Goal: Find specific page/section: Find specific page/section

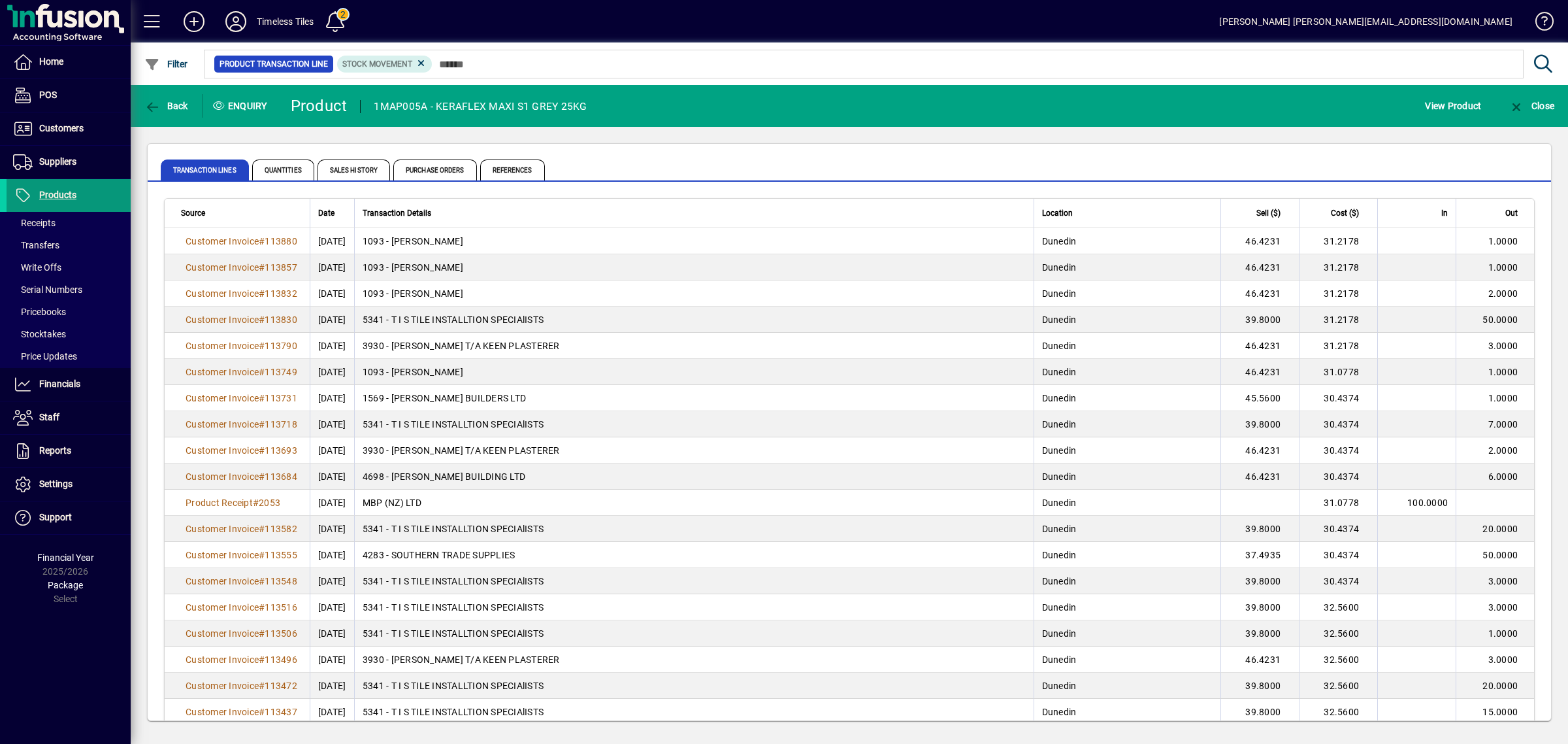
click at [57, 197] on span "Products" at bounding box center [58, 195] width 37 height 10
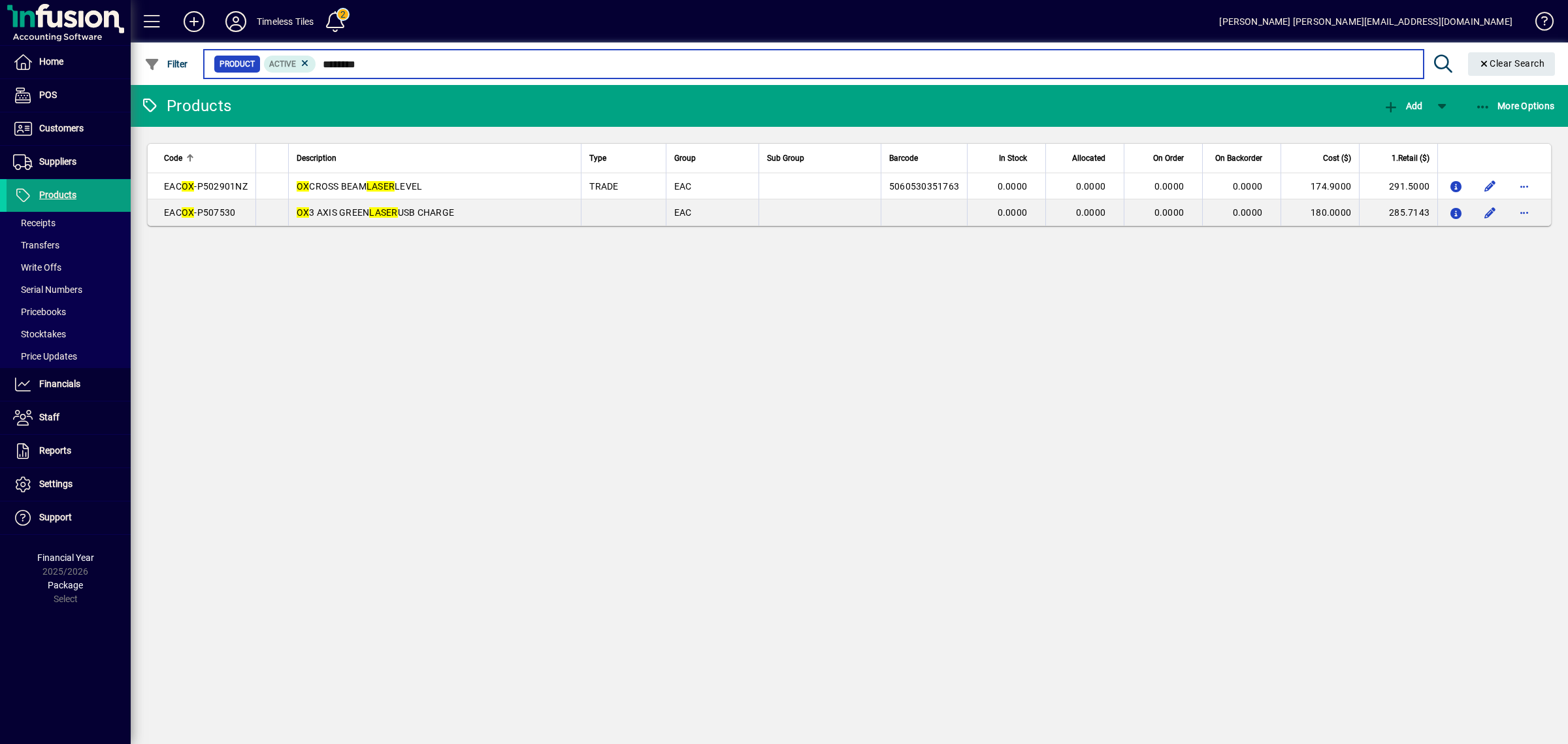
type input "********"
